Goal: Task Accomplishment & Management: Manage account settings

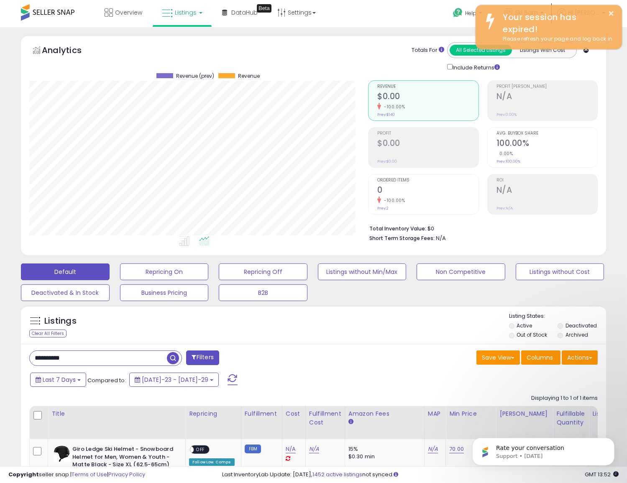
scroll to position [171, 339]
